Goal: Task Accomplishment & Management: Complete application form

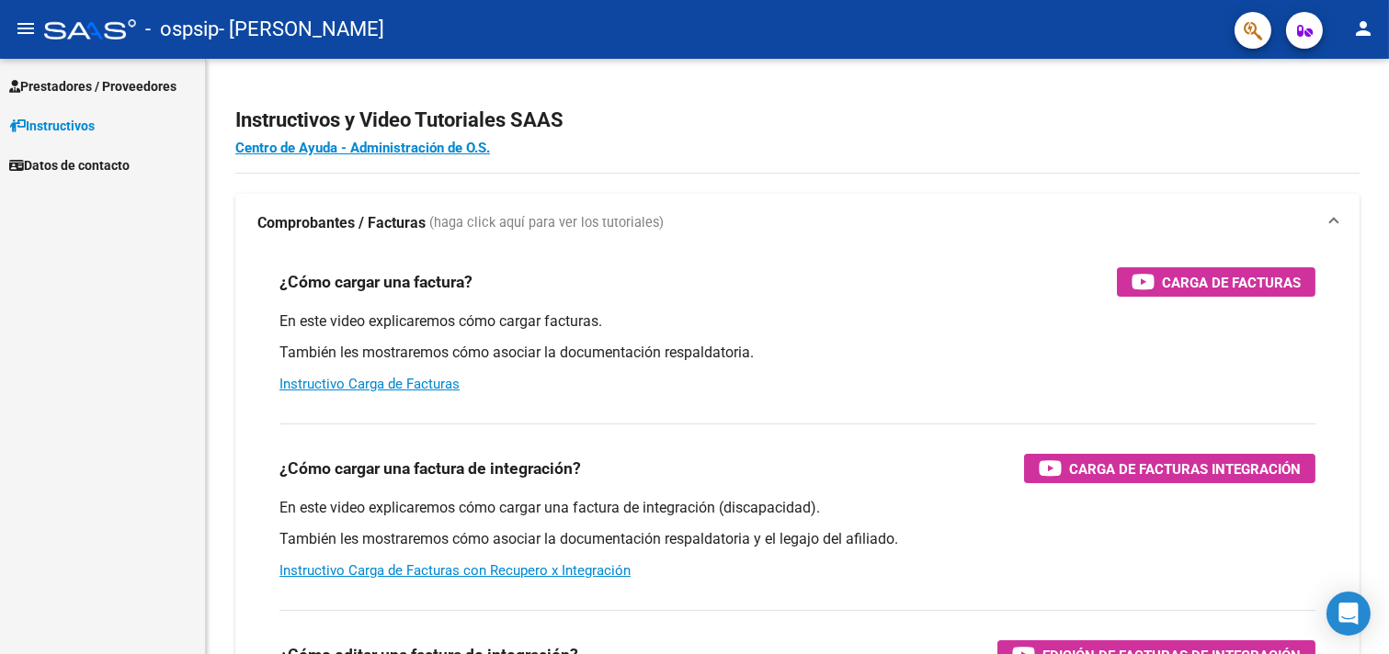
click at [140, 85] on span "Prestadores / Proveedores" at bounding box center [92, 86] width 167 height 20
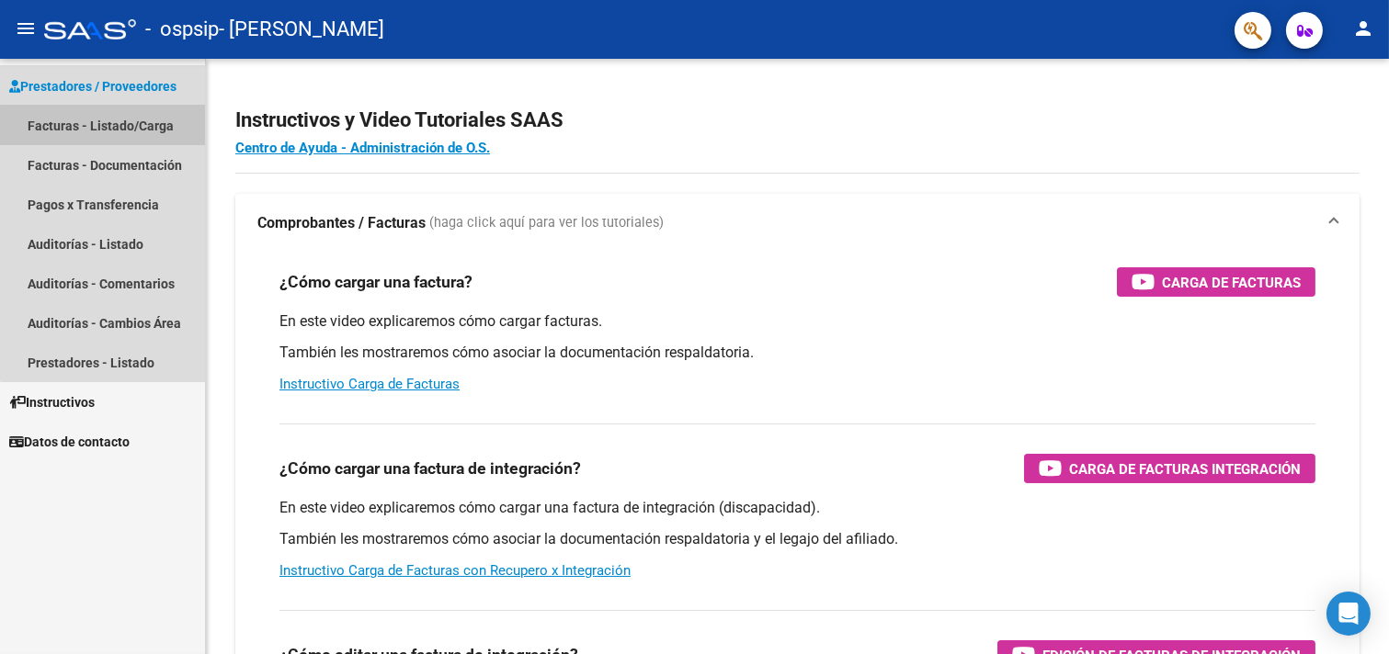
click at [125, 127] on link "Facturas - Listado/Carga" at bounding box center [102, 126] width 205 height 40
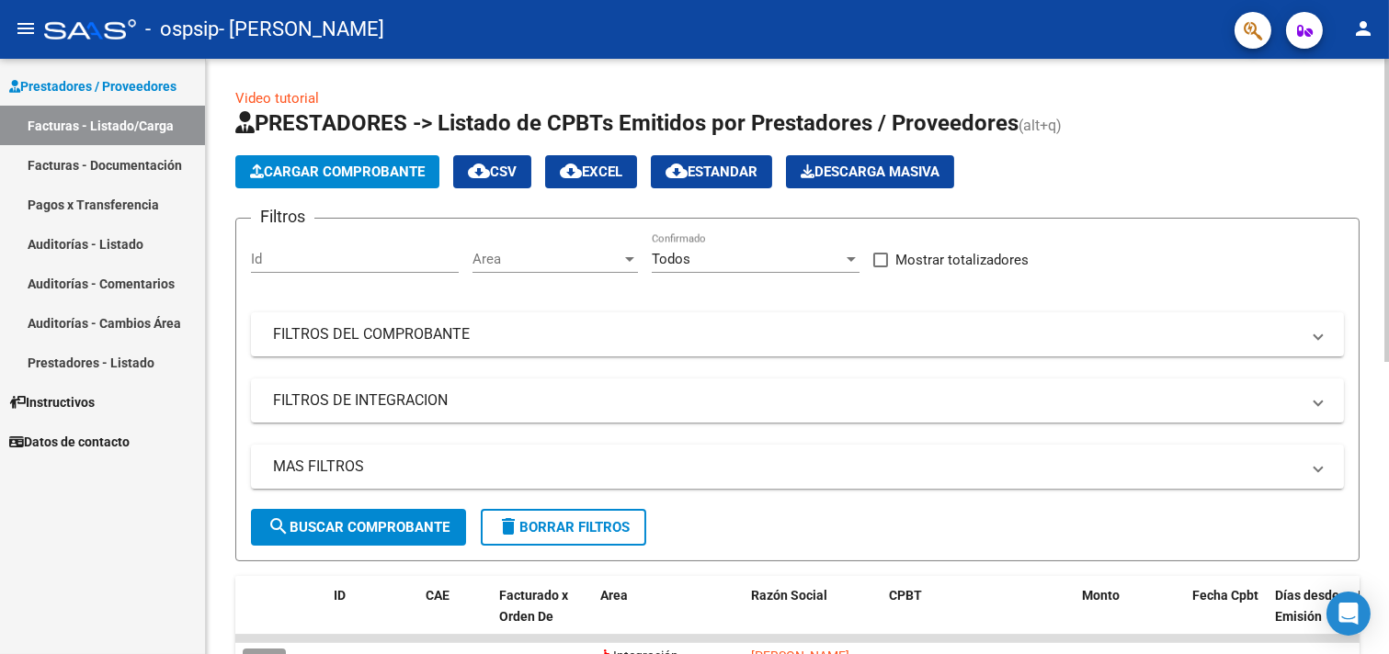
click at [328, 175] on span "Cargar Comprobante" at bounding box center [337, 172] width 175 height 17
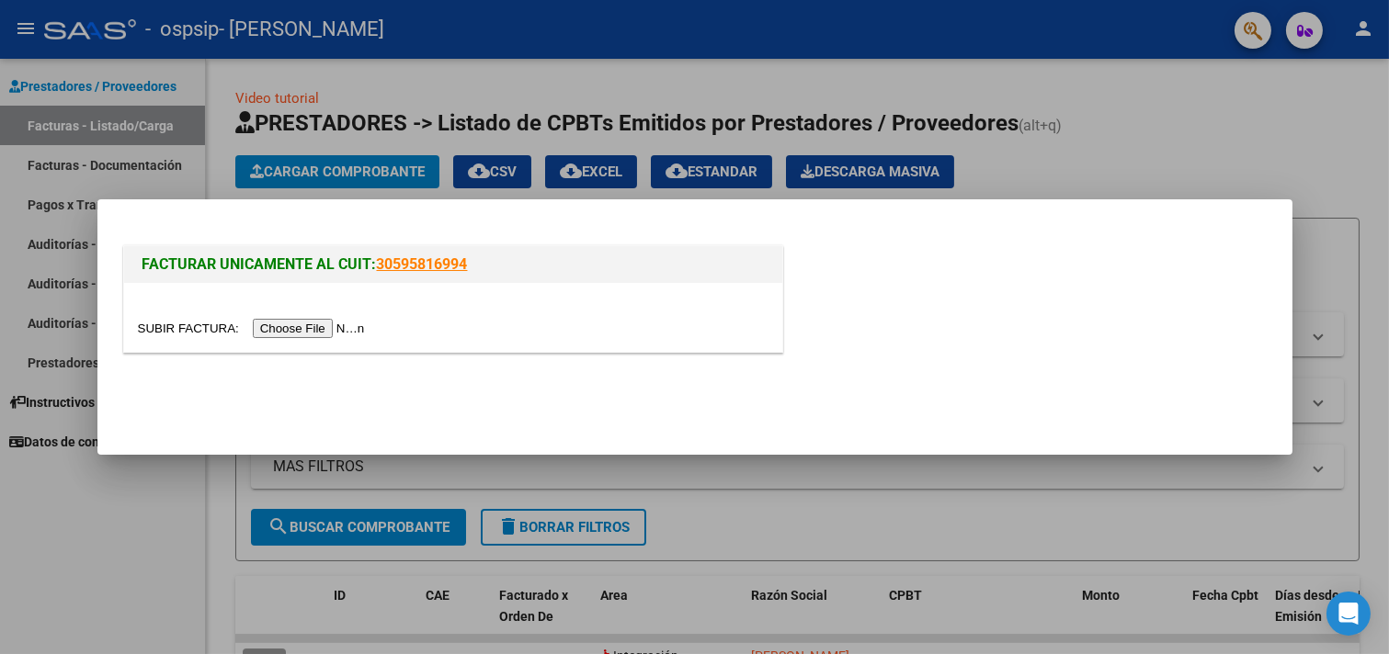
click at [320, 328] on input "file" at bounding box center [254, 328] width 233 height 19
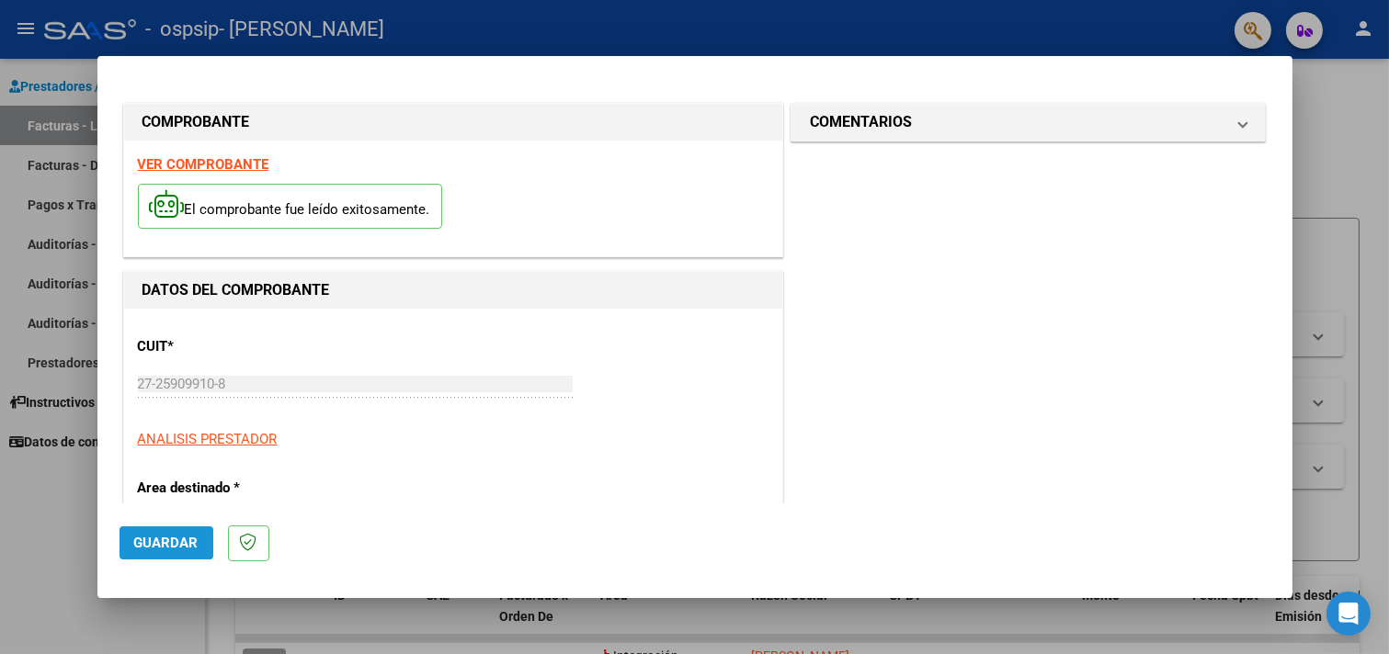
click at [161, 531] on button "Guardar" at bounding box center [166, 543] width 94 height 33
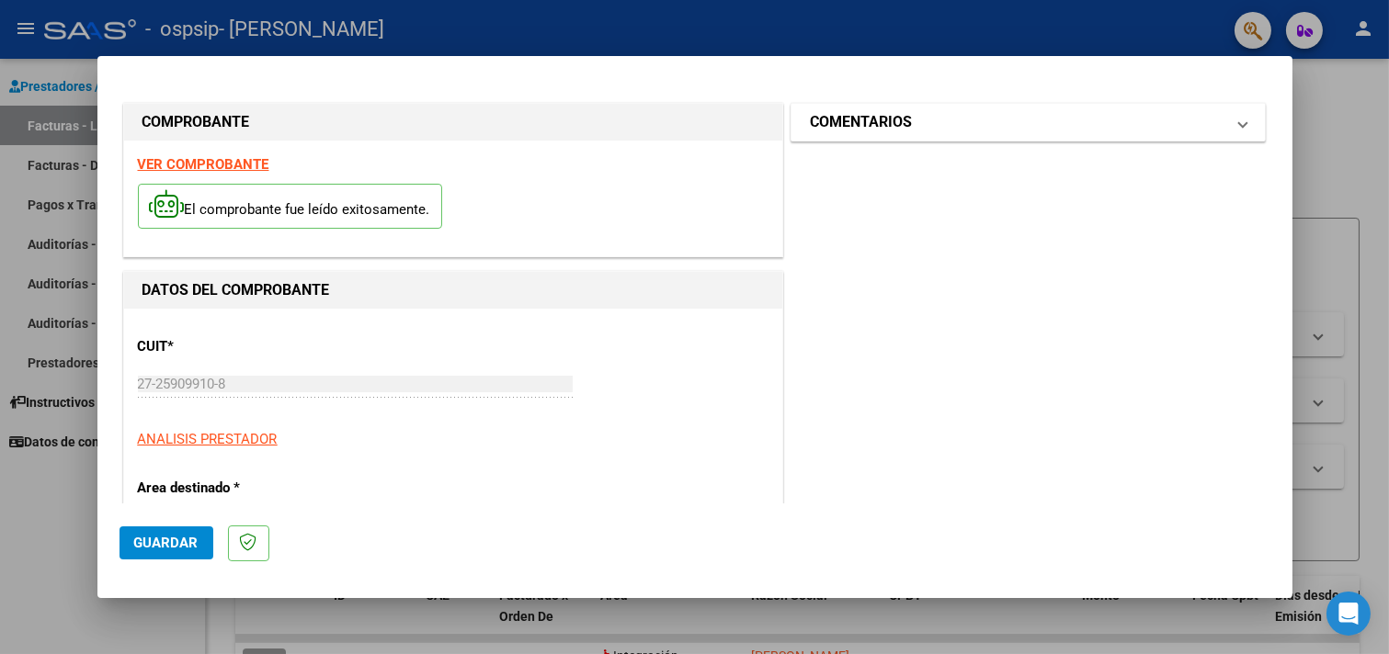
click at [933, 111] on mat-panel-title "COMENTARIOS" at bounding box center [1017, 122] width 415 height 22
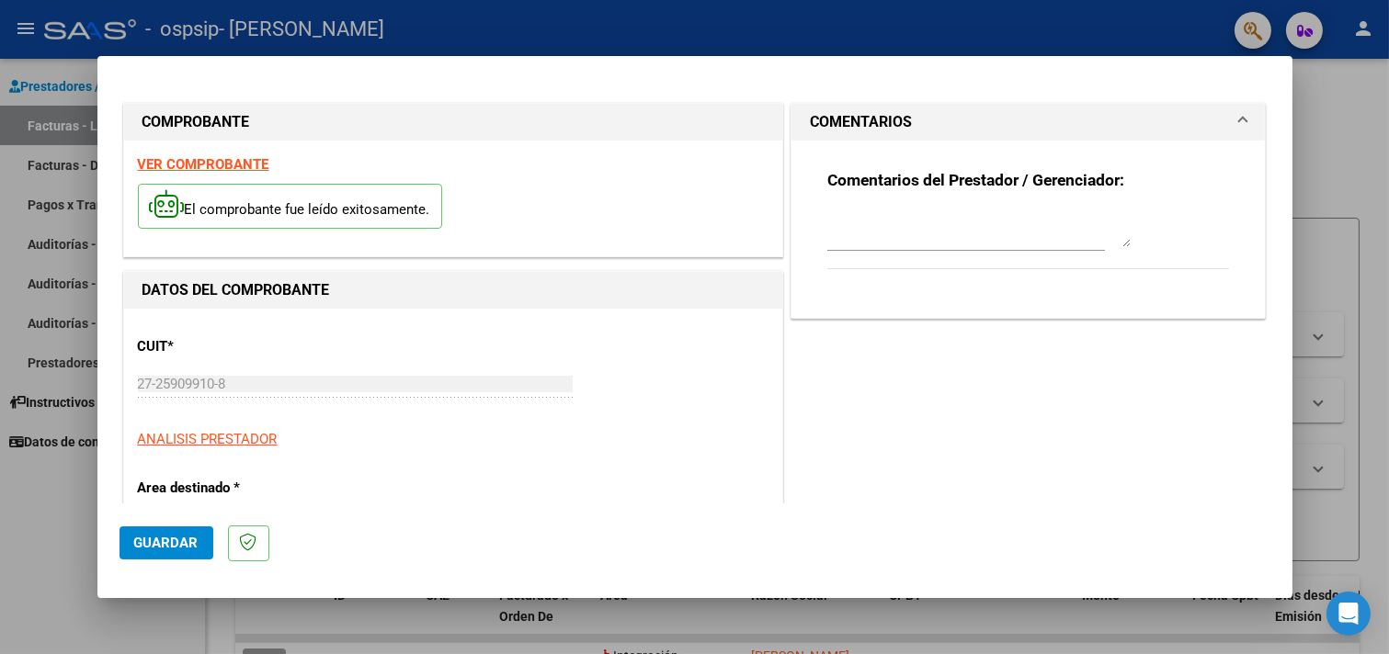
click at [378, 277] on div "DATOS DEL COMPROBANTE" at bounding box center [453, 290] width 658 height 37
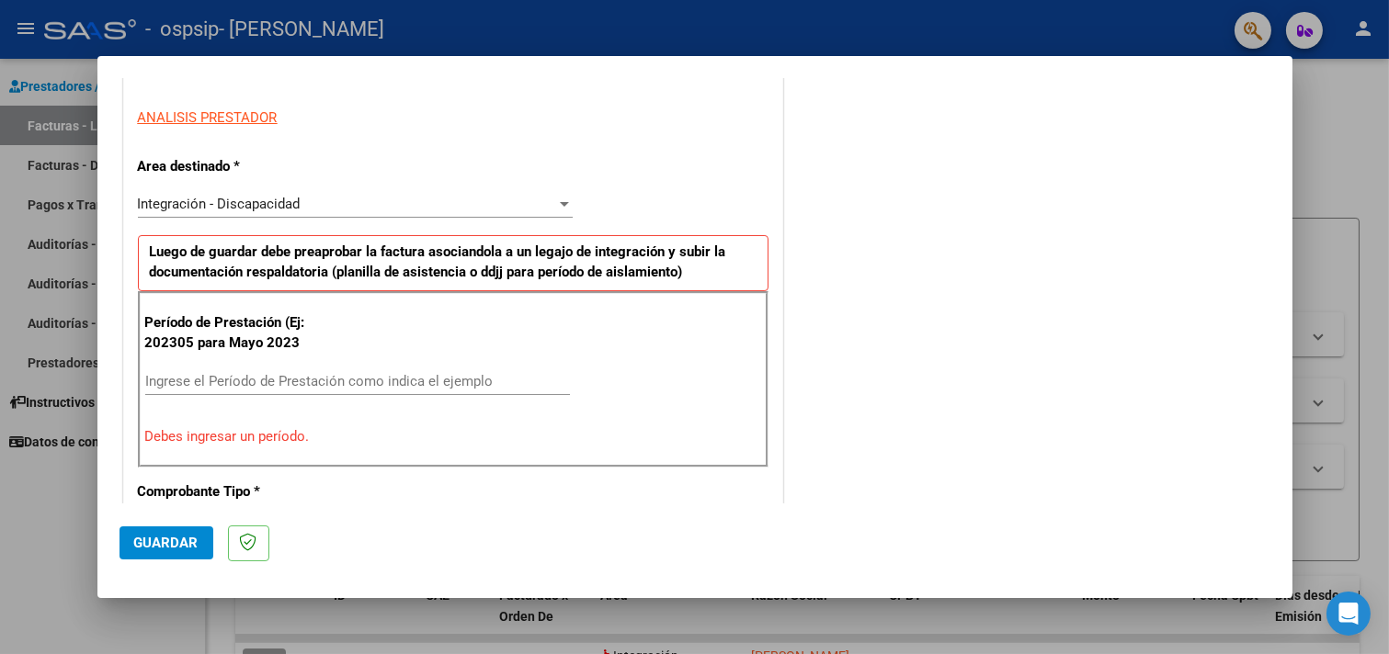
scroll to position [373, 0]
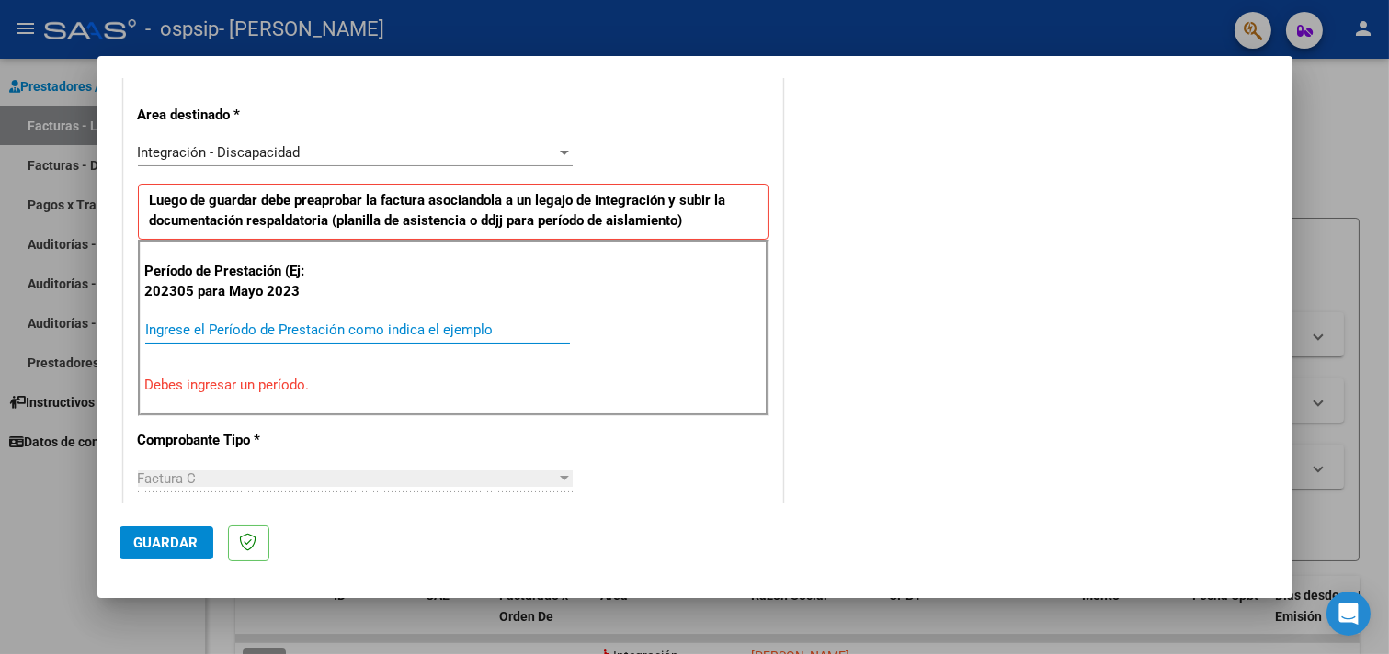
click at [161, 322] on input "Ingrese el Período de Prestación como indica el ejemplo" at bounding box center [357, 330] width 425 height 17
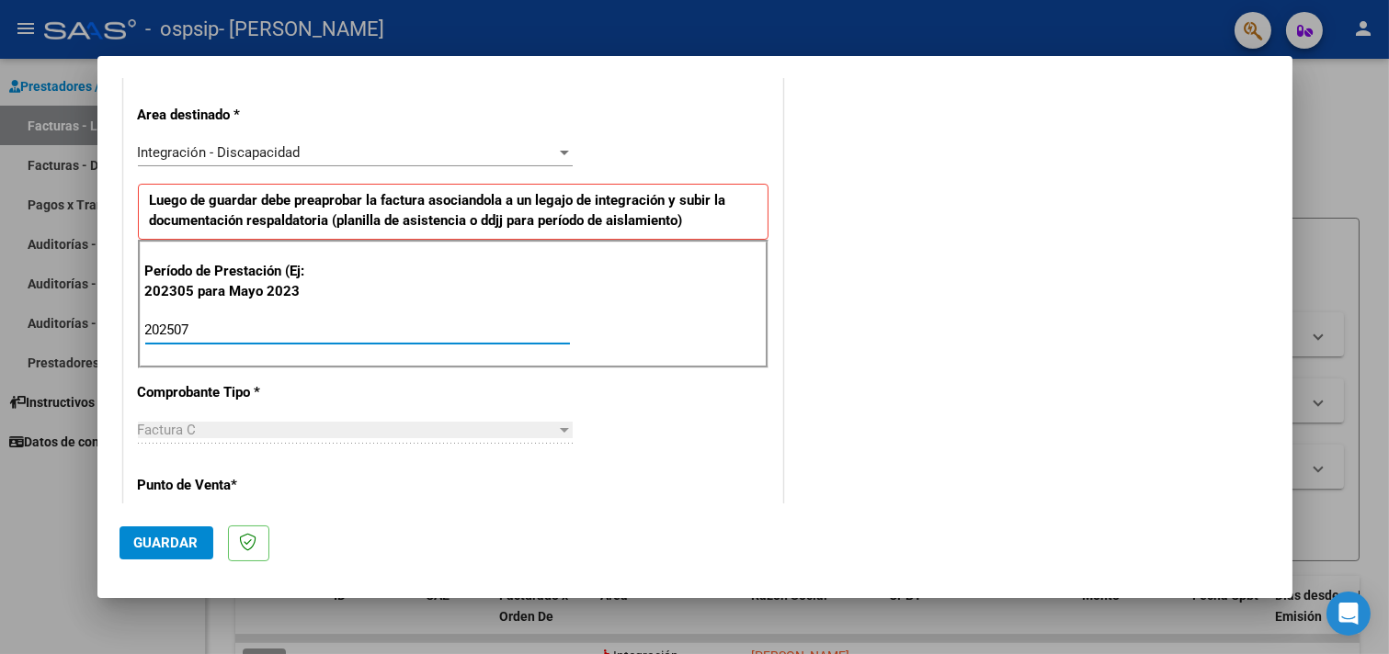
type input "202507"
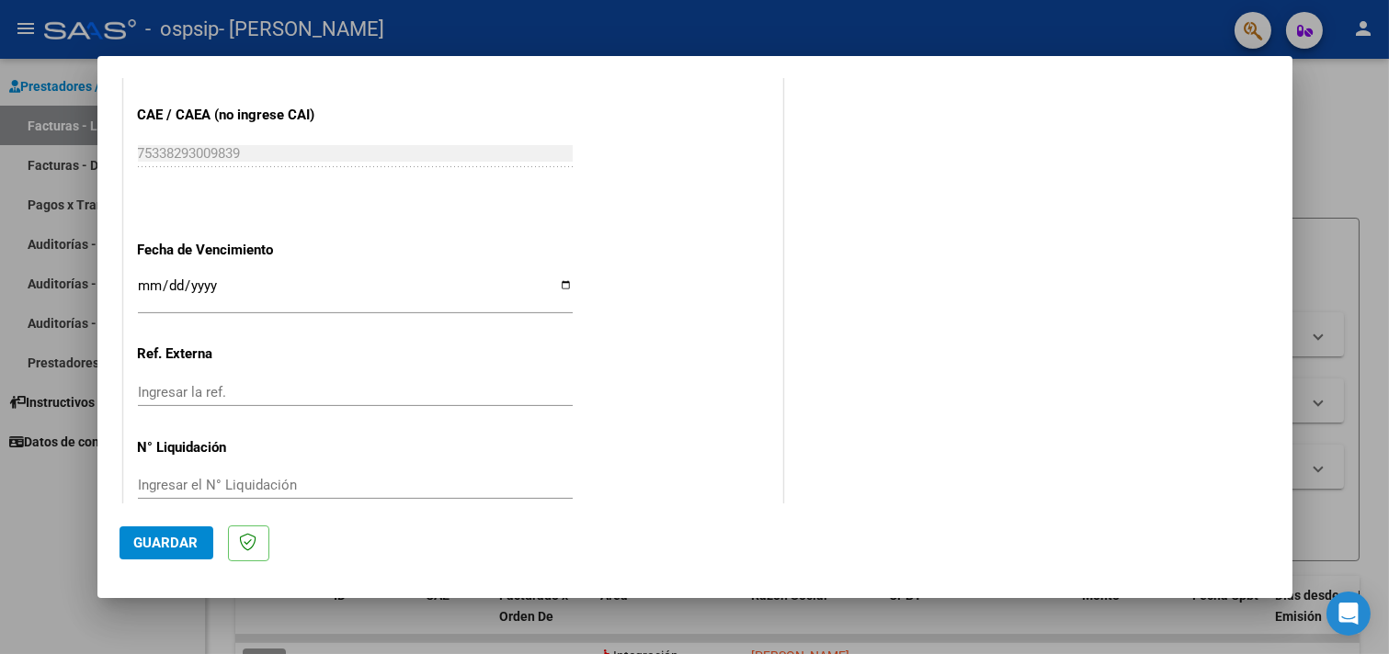
scroll to position [1135, 0]
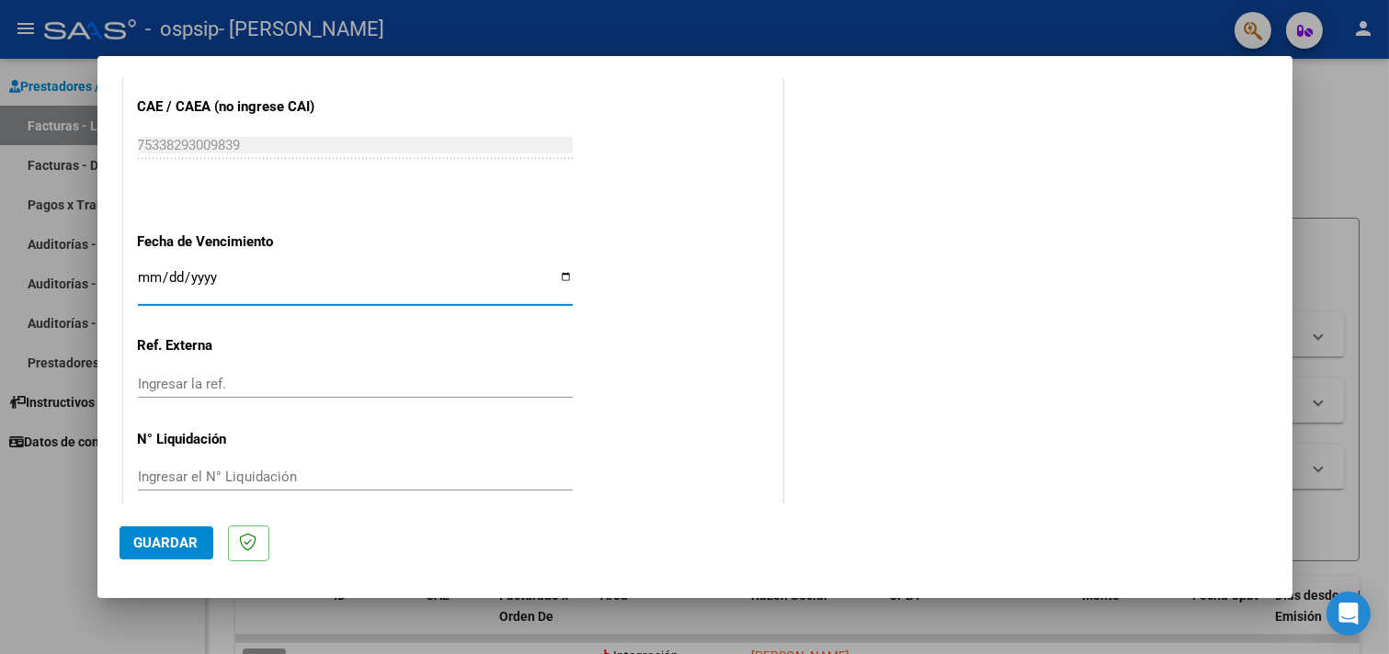
click at [558, 273] on input "Ingresar la fecha" at bounding box center [355, 284] width 435 height 29
type input "[DATE]"
click at [190, 535] on span "Guardar" at bounding box center [166, 543] width 64 height 17
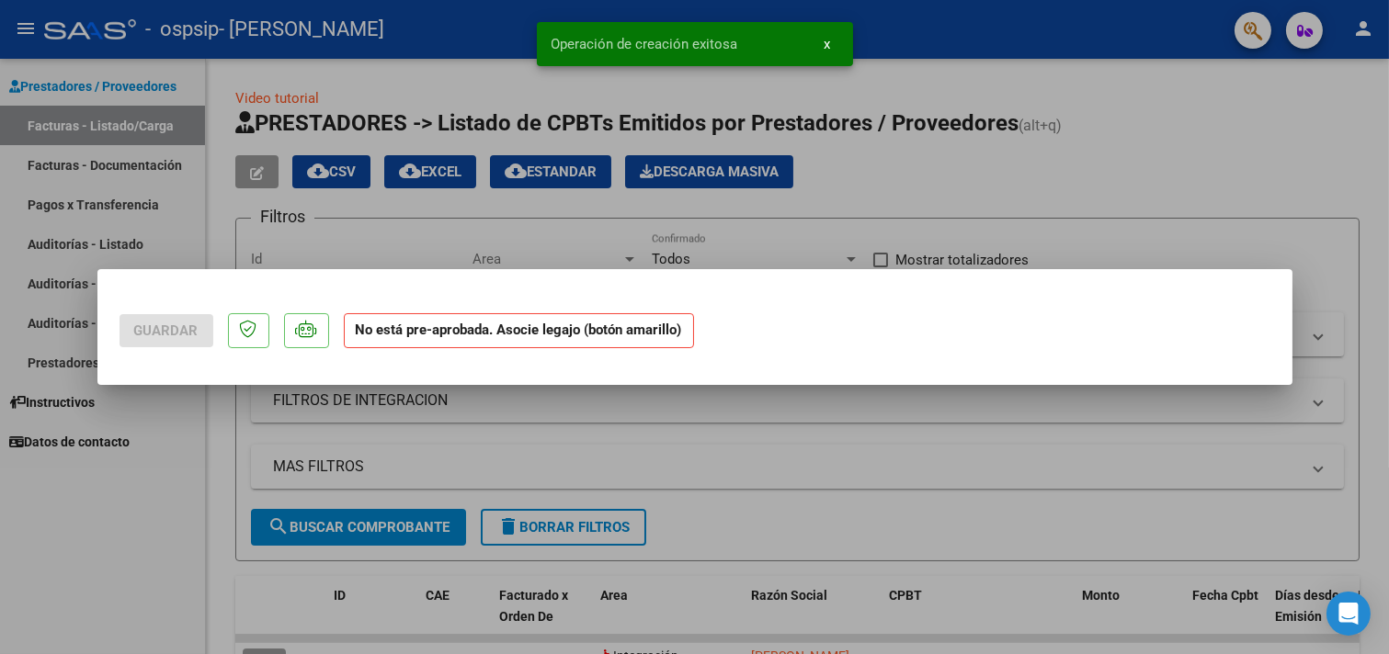
scroll to position [0, 0]
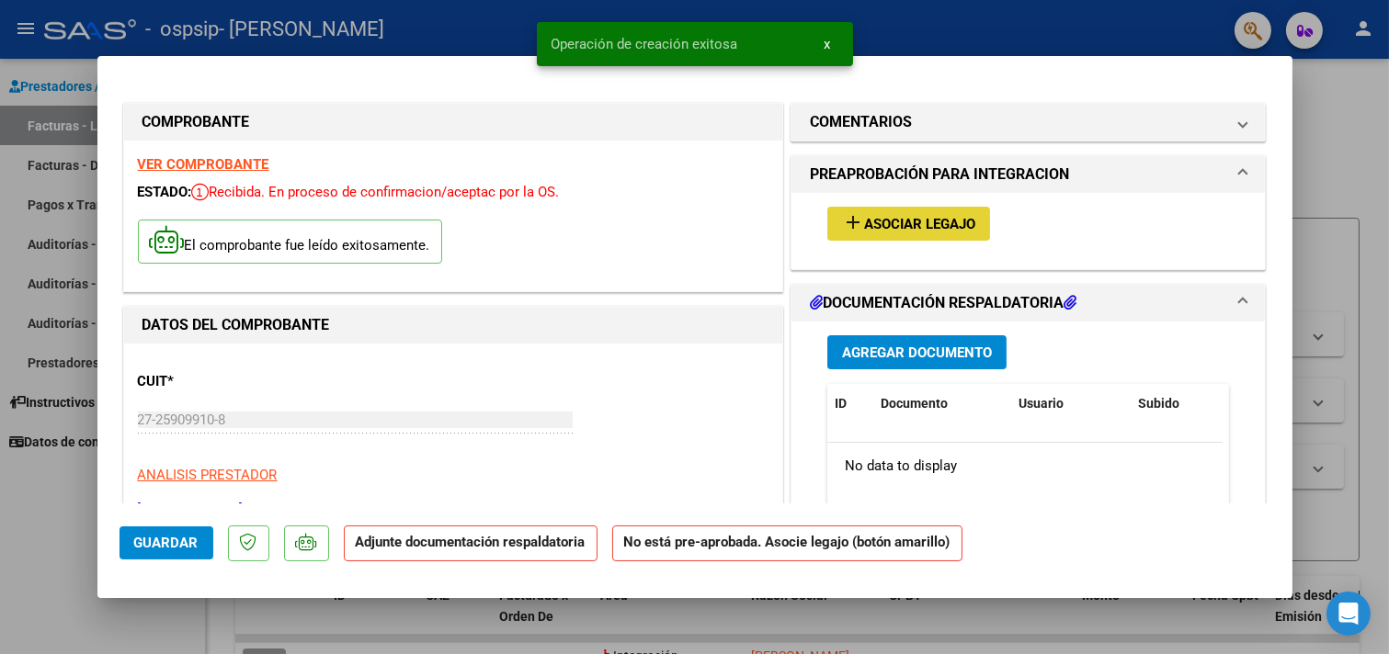
click at [915, 224] on span "Asociar Legajo" at bounding box center [919, 224] width 111 height 17
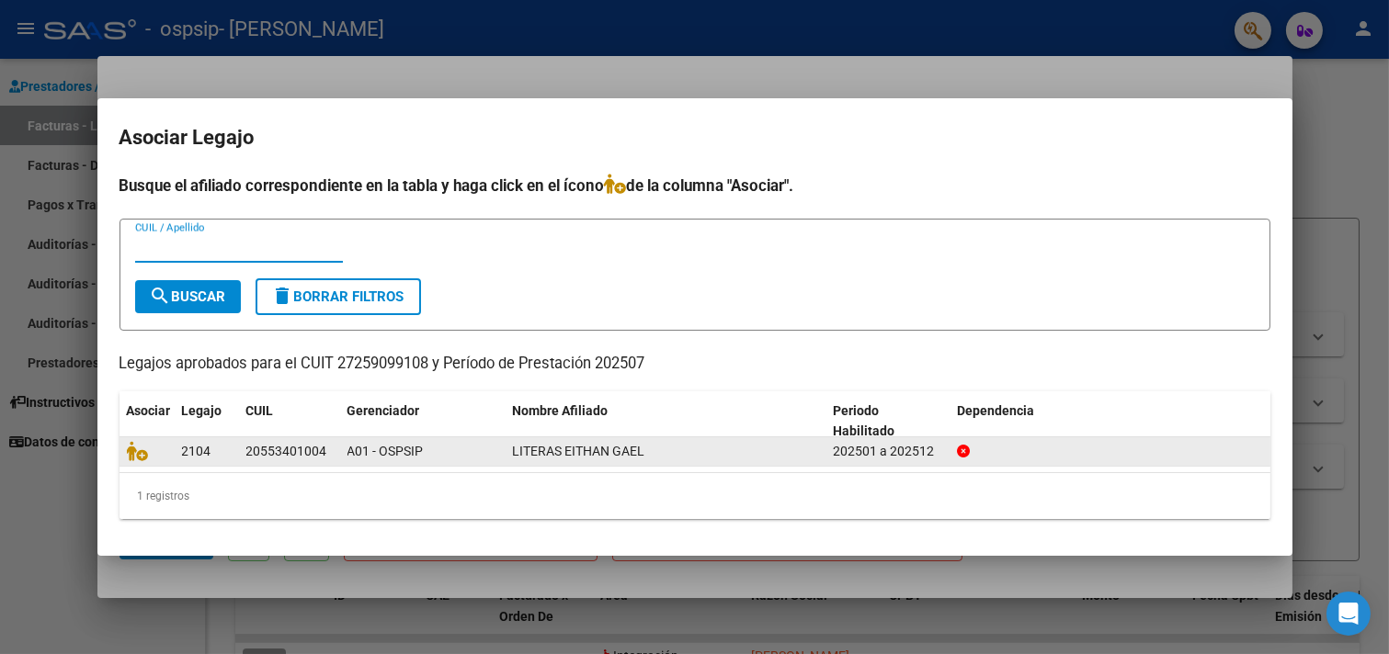
click at [556, 457] on span "LITERAS EITHAN GAEL" at bounding box center [579, 451] width 132 height 15
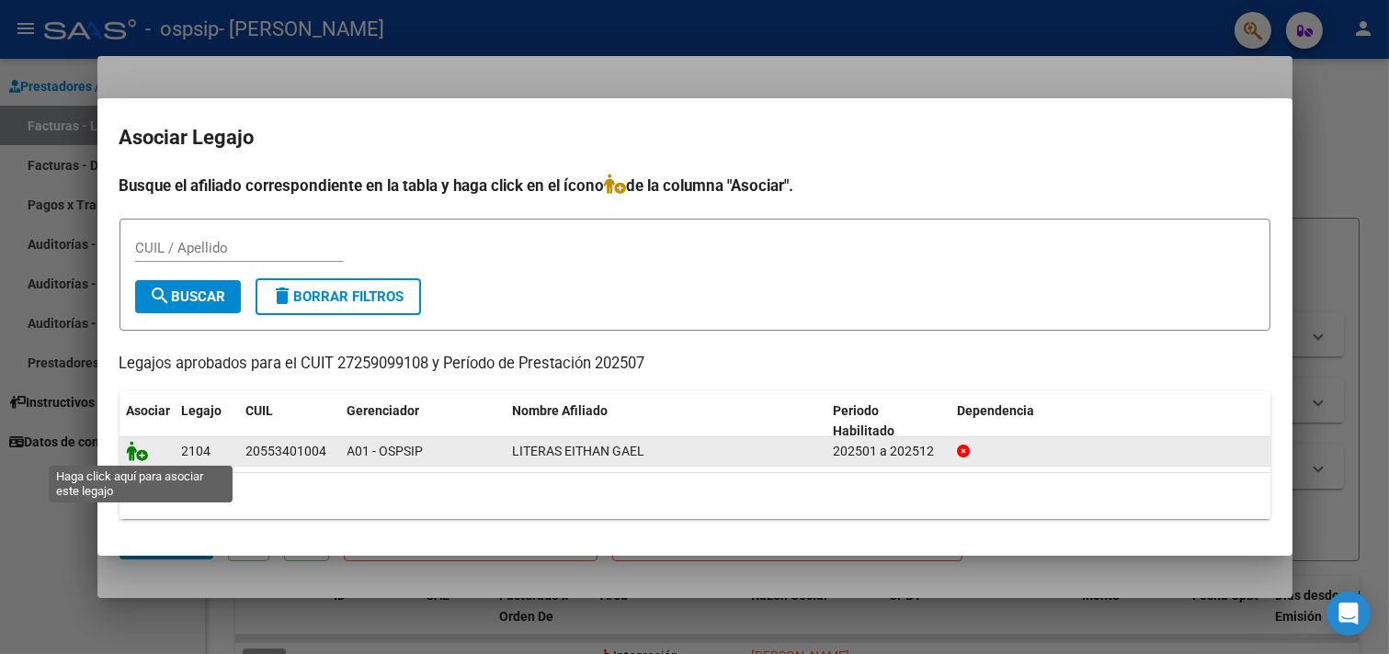
click at [142, 452] on icon at bounding box center [138, 451] width 22 height 20
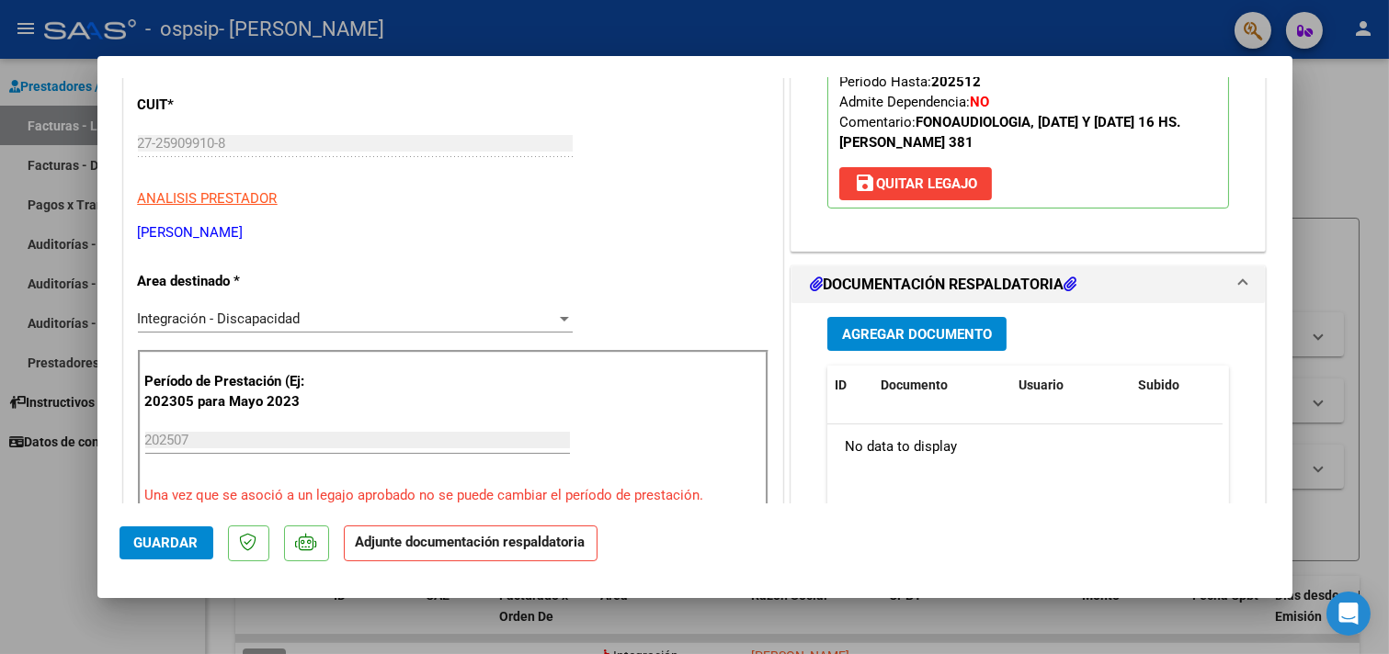
scroll to position [280, 0]
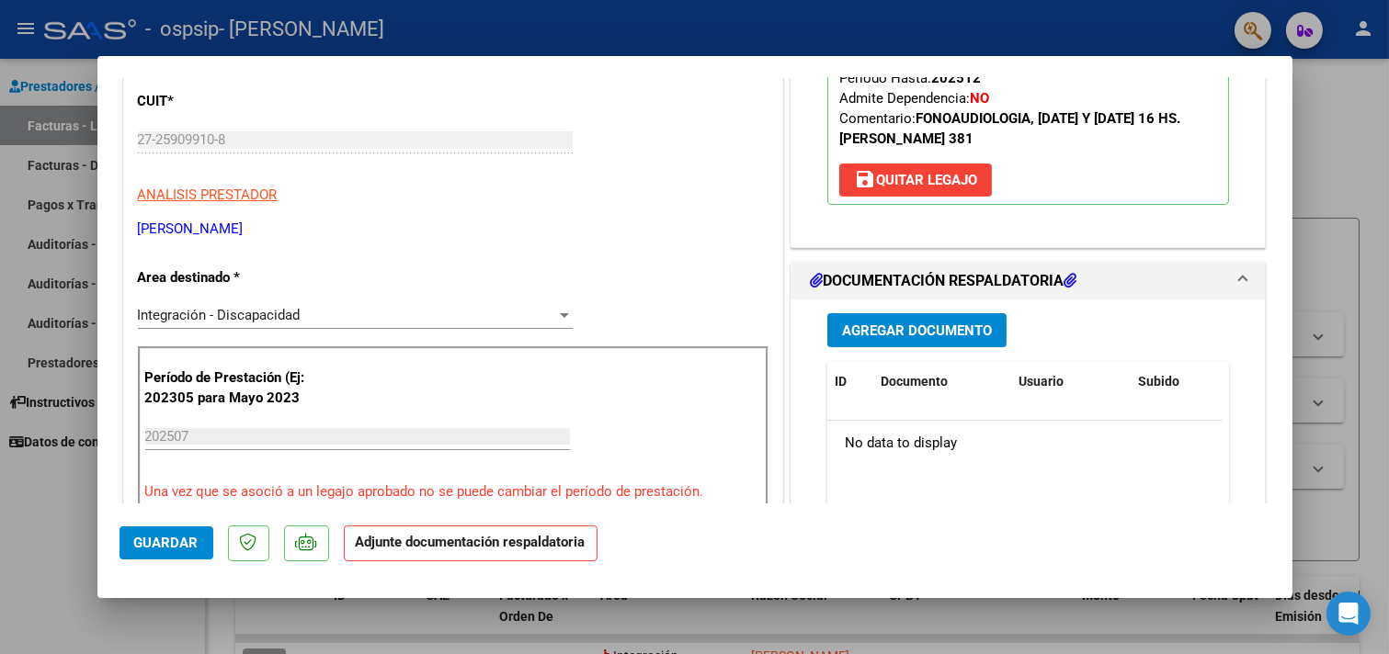
click at [931, 325] on span "Agregar Documento" at bounding box center [917, 331] width 150 height 17
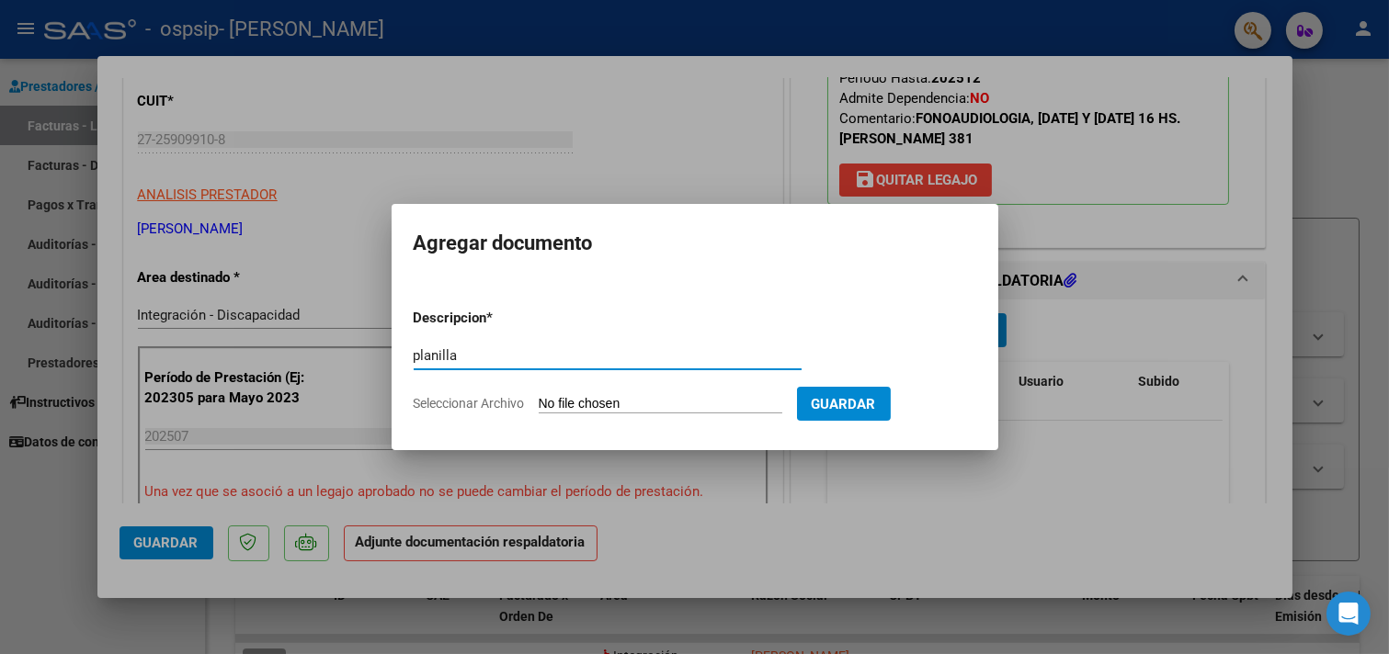
type input "planilla"
click at [667, 407] on input "Seleccionar Archivo" at bounding box center [661, 404] width 244 height 17
type input "C:\fakepath\PLANILLA [DATE]-[PERSON_NAME] LITERAS-01.jpg"
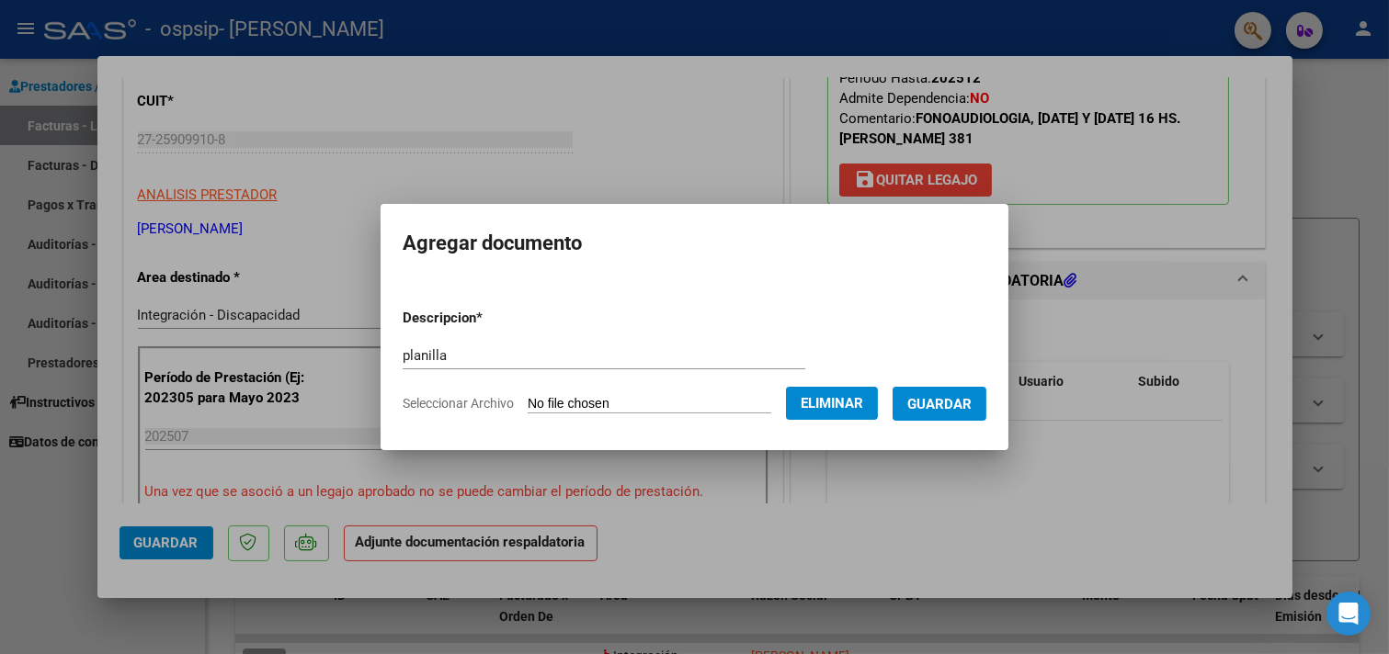
click at [960, 392] on button "Guardar" at bounding box center [939, 404] width 94 height 34
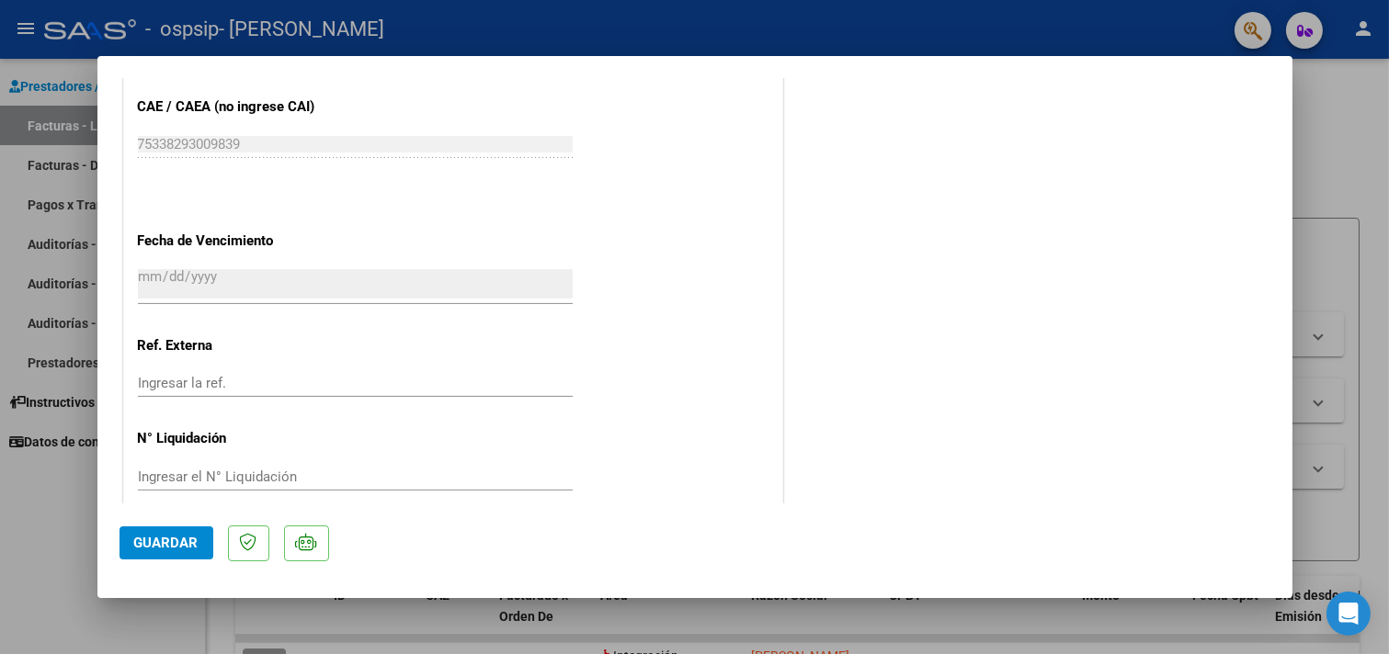
scroll to position [1219, 0]
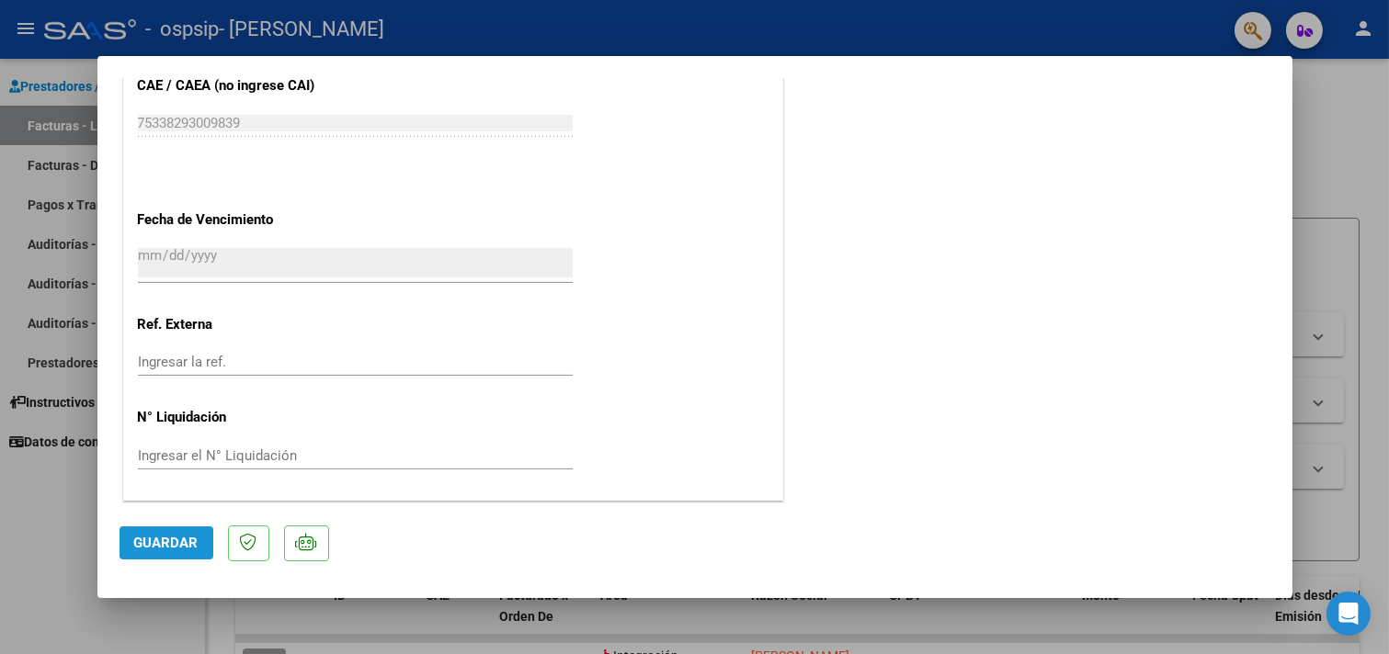
click at [158, 540] on span "Guardar" at bounding box center [166, 543] width 64 height 17
click at [1337, 190] on div at bounding box center [694, 327] width 1389 height 654
